Goal: Entertainment & Leisure: Browse casually

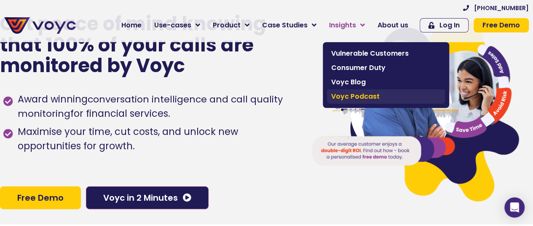
click at [342, 96] on span "Voyc Podcast" at bounding box center [386, 96] width 110 height 10
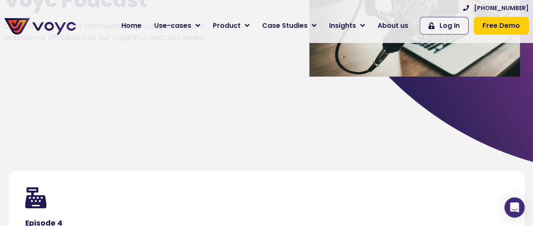
scroll to position [211, 0]
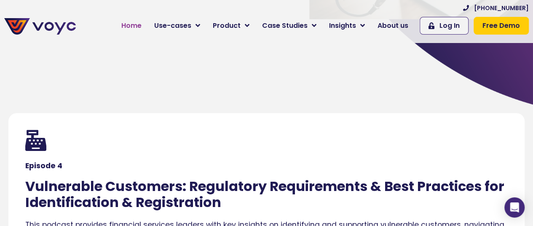
click at [140, 25] on span "Home" at bounding box center [131, 26] width 20 height 10
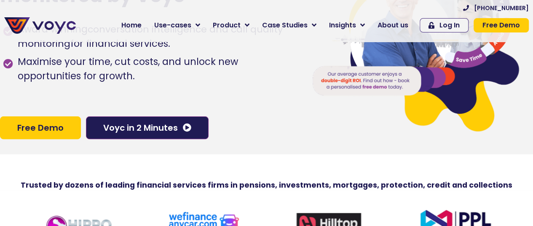
scroll to position [126, 0]
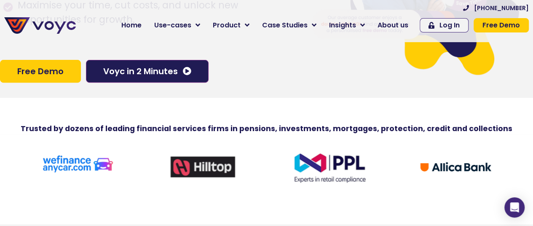
click at [382, 157] on div at bounding box center [330, 168] width 126 height 38
click at [360, 170] on img at bounding box center [330, 168] width 72 height 30
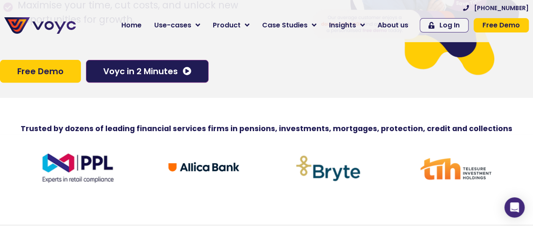
drag, startPoint x: 470, startPoint y: 179, endPoint x: 353, endPoint y: 71, distance: 159.2
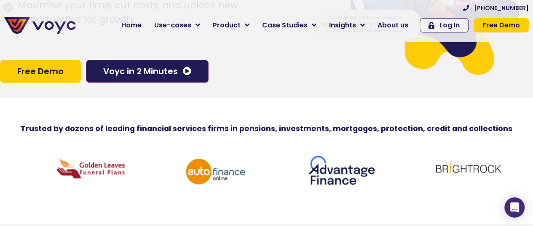
drag, startPoint x: 502, startPoint y: 173, endPoint x: 11, endPoint y: 186, distance: 491.7
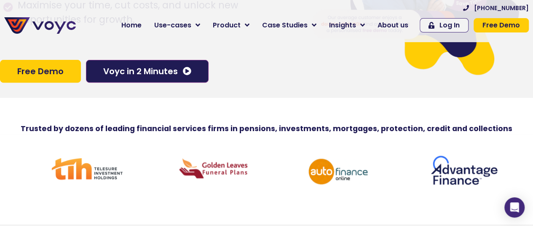
drag, startPoint x: 505, startPoint y: 178, endPoint x: 306, endPoint y: 170, distance: 199.0
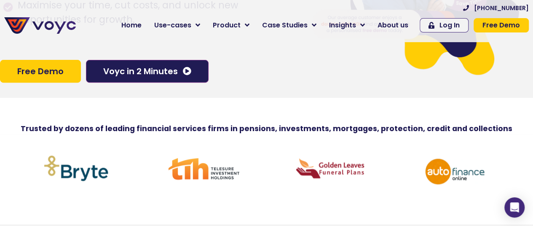
drag, startPoint x: 153, startPoint y: 174, endPoint x: 381, endPoint y: 177, distance: 227.9
drag, startPoint x: 502, startPoint y: 164, endPoint x: 327, endPoint y: 157, distance: 174.9
drag, startPoint x: 486, startPoint y: 160, endPoint x: 447, endPoint y: 174, distance: 41.4
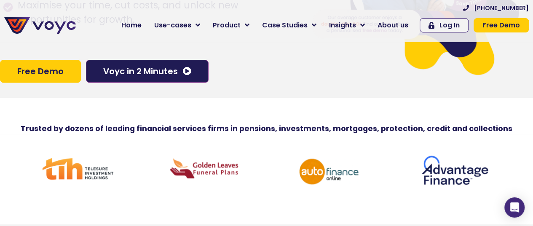
drag, startPoint x: 512, startPoint y: 180, endPoint x: 259, endPoint y: 165, distance: 253.6
drag, startPoint x: 495, startPoint y: 180, endPoint x: 464, endPoint y: 184, distance: 31.5
click at [446, 187] on link at bounding box center [456, 172] width 118 height 38
drag, startPoint x: 489, startPoint y: 180, endPoint x: 433, endPoint y: 186, distance: 57.2
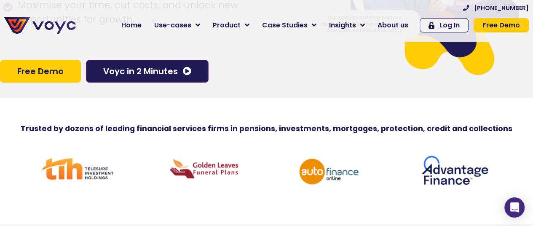
click at [425, 186] on div at bounding box center [456, 172] width 126 height 46
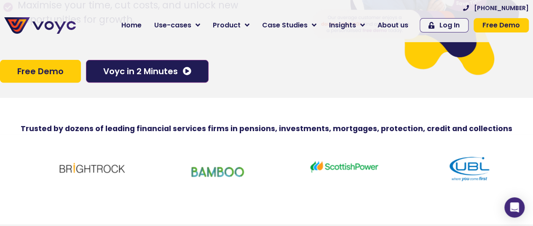
drag, startPoint x: 510, startPoint y: 176, endPoint x: 20, endPoint y: 193, distance: 489.7
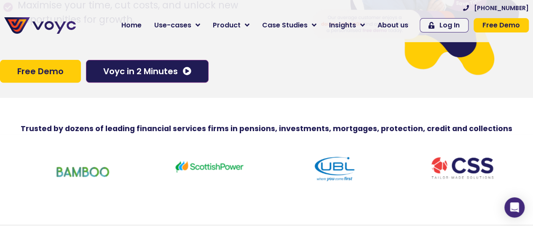
drag, startPoint x: 506, startPoint y: 173, endPoint x: 11, endPoint y: 173, distance: 494.9
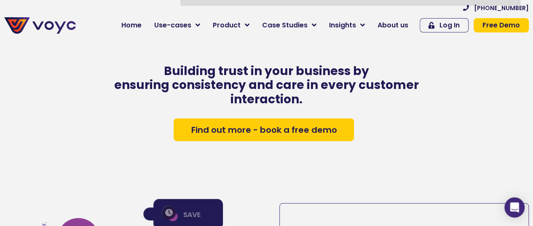
scroll to position [1105, 0]
